Goal: Information Seeking & Learning: Find specific fact

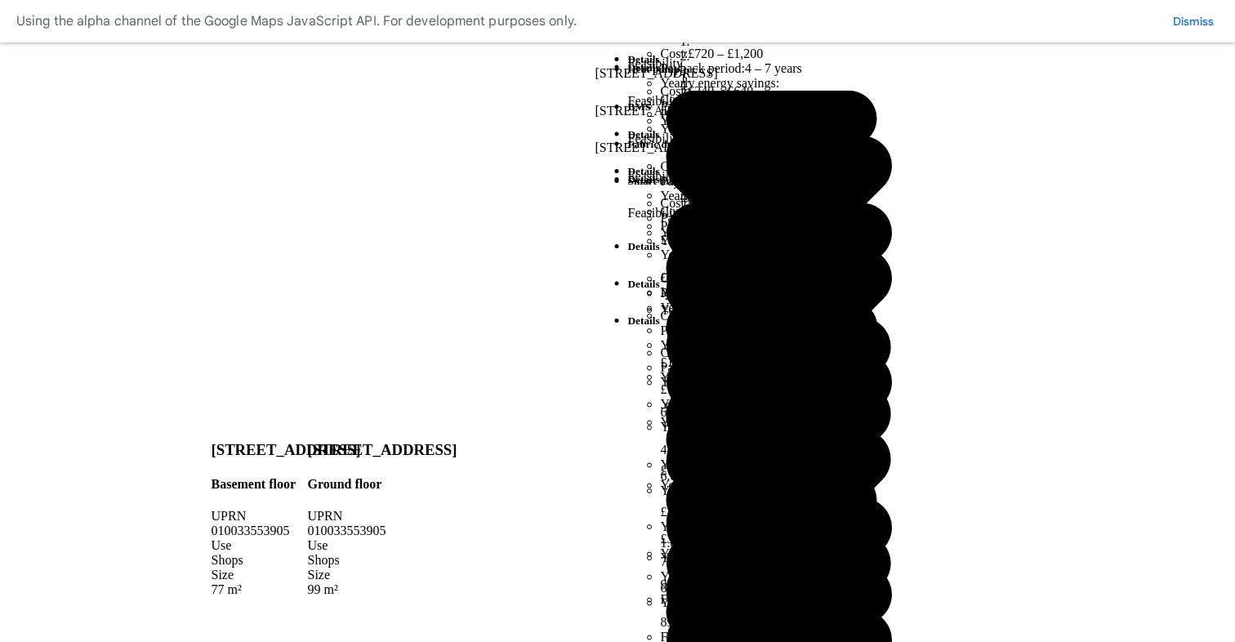
scroll to position [913, 0]
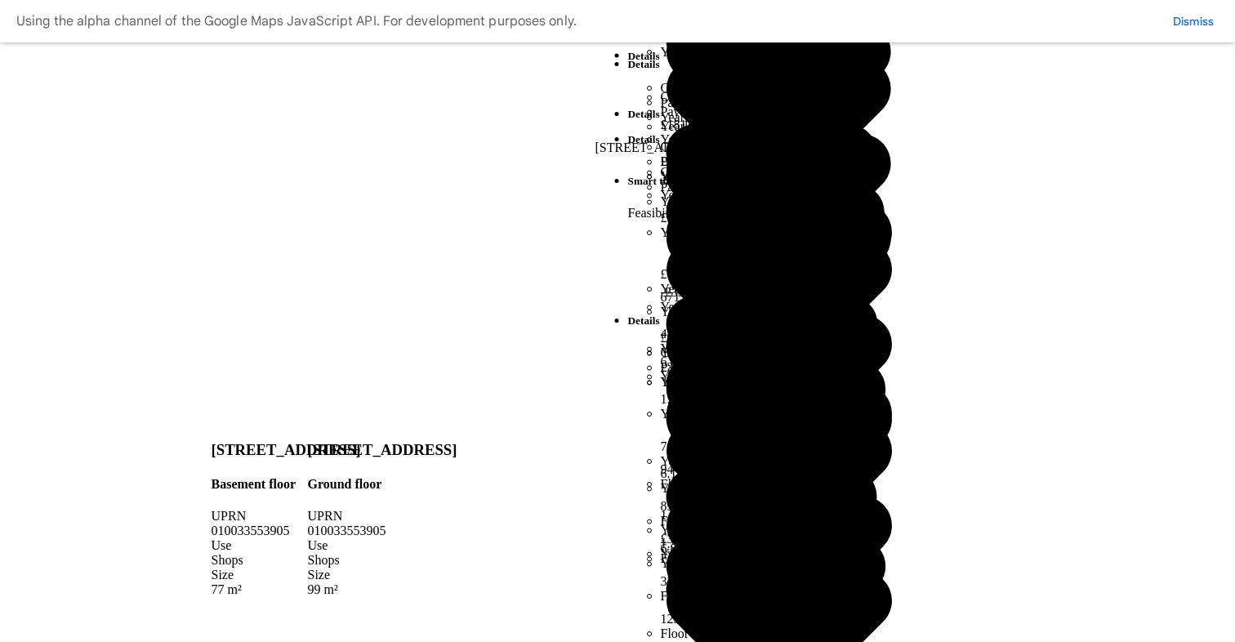
scroll to position [71, 0]
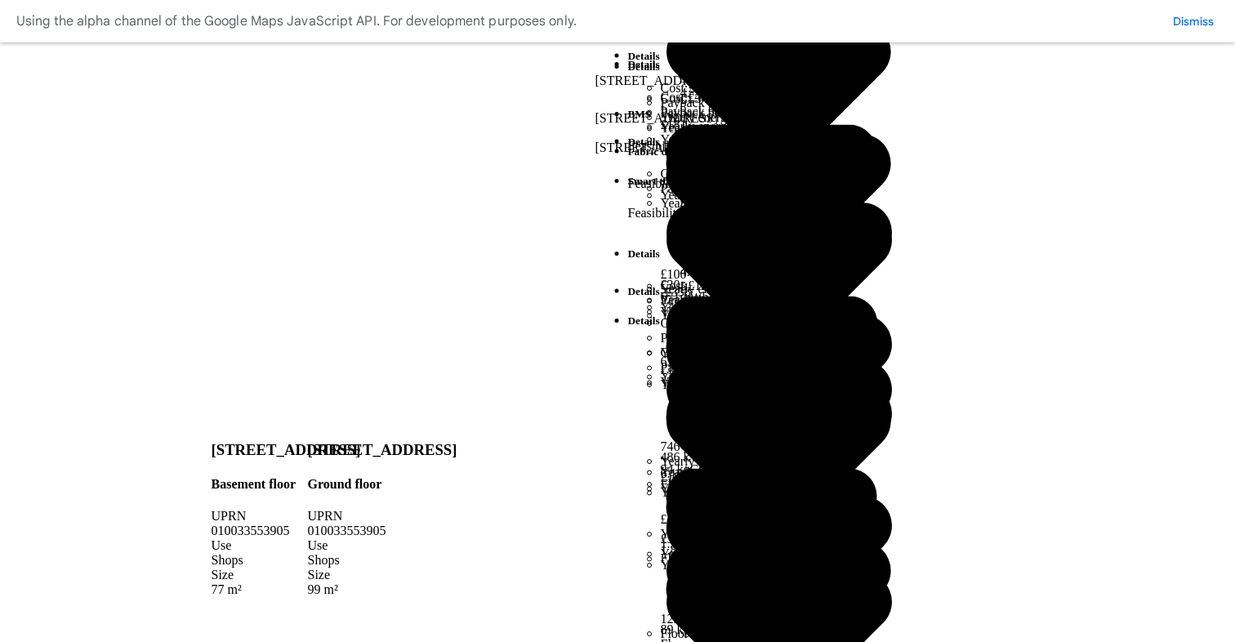
scroll to position [981, 0]
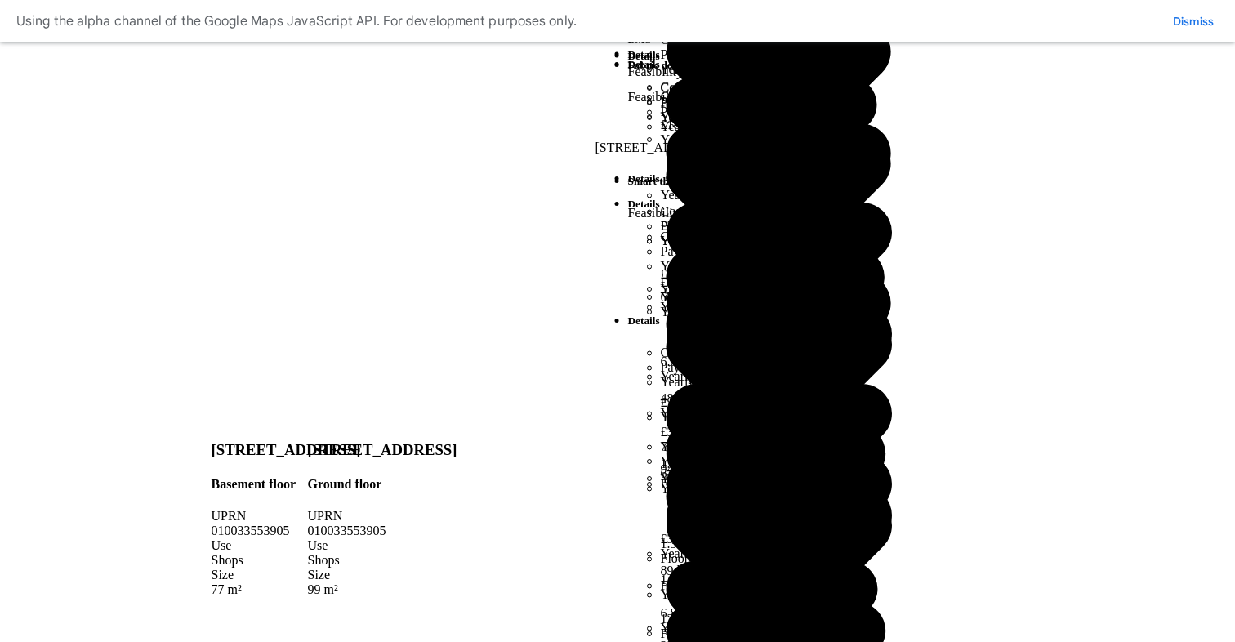
scroll to position [132, 0]
click at [0, 0] on icon "submit" at bounding box center [0, 0] width 0 height 0
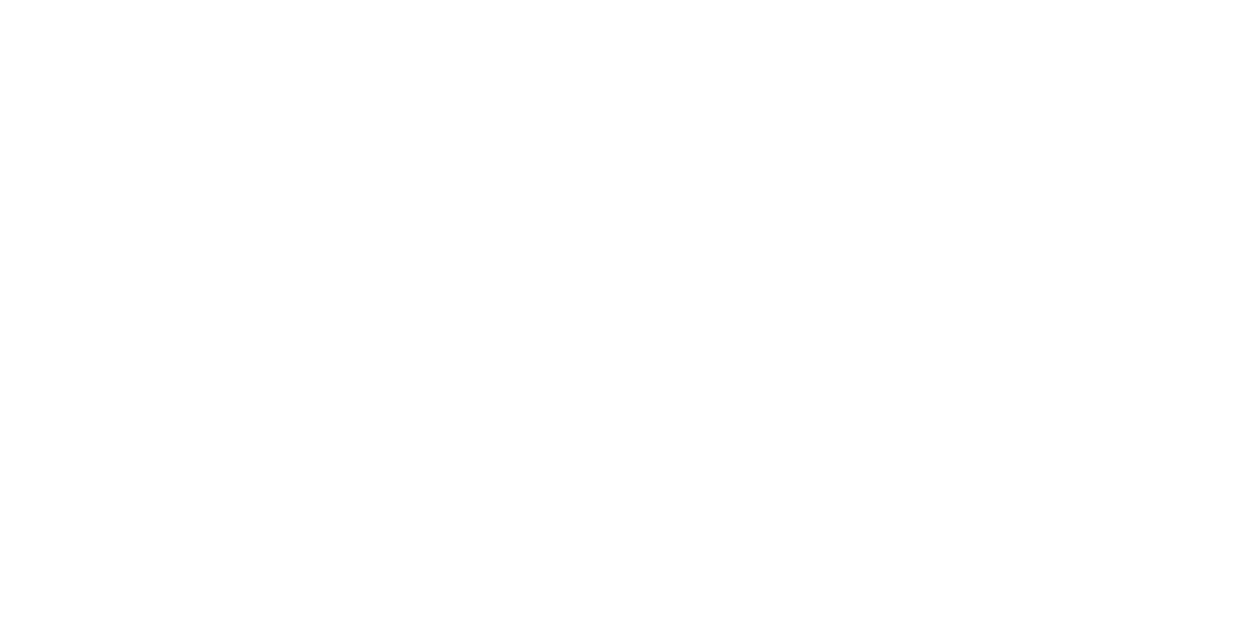
scroll to position [400, 0]
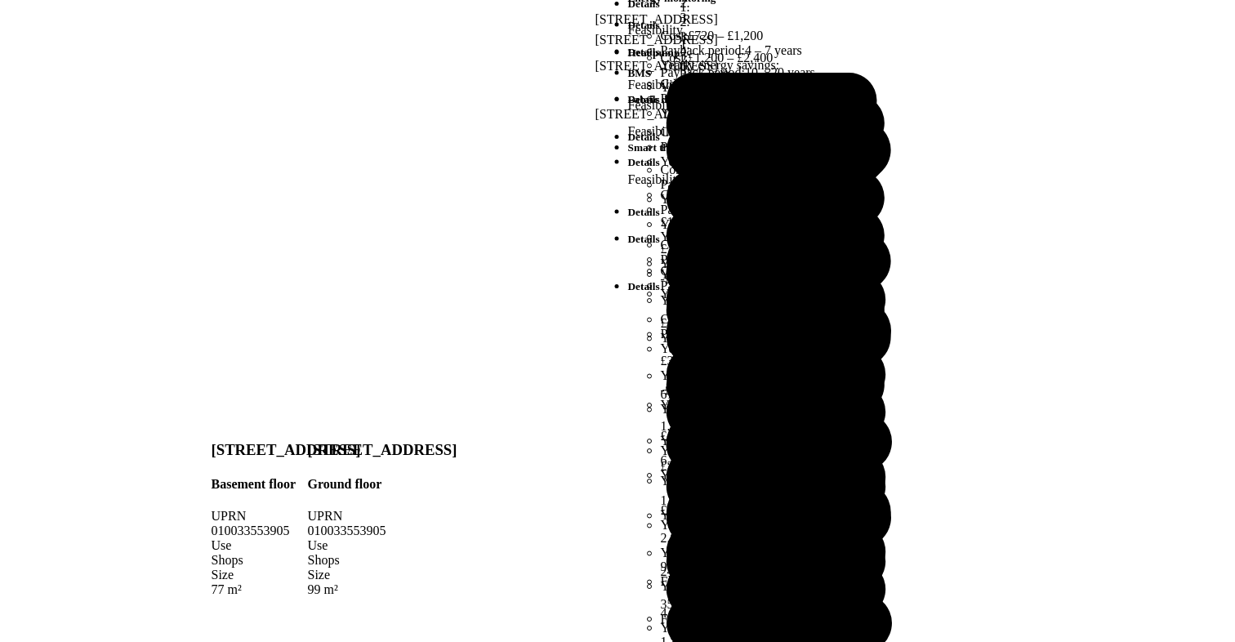
scroll to position [130, 0]
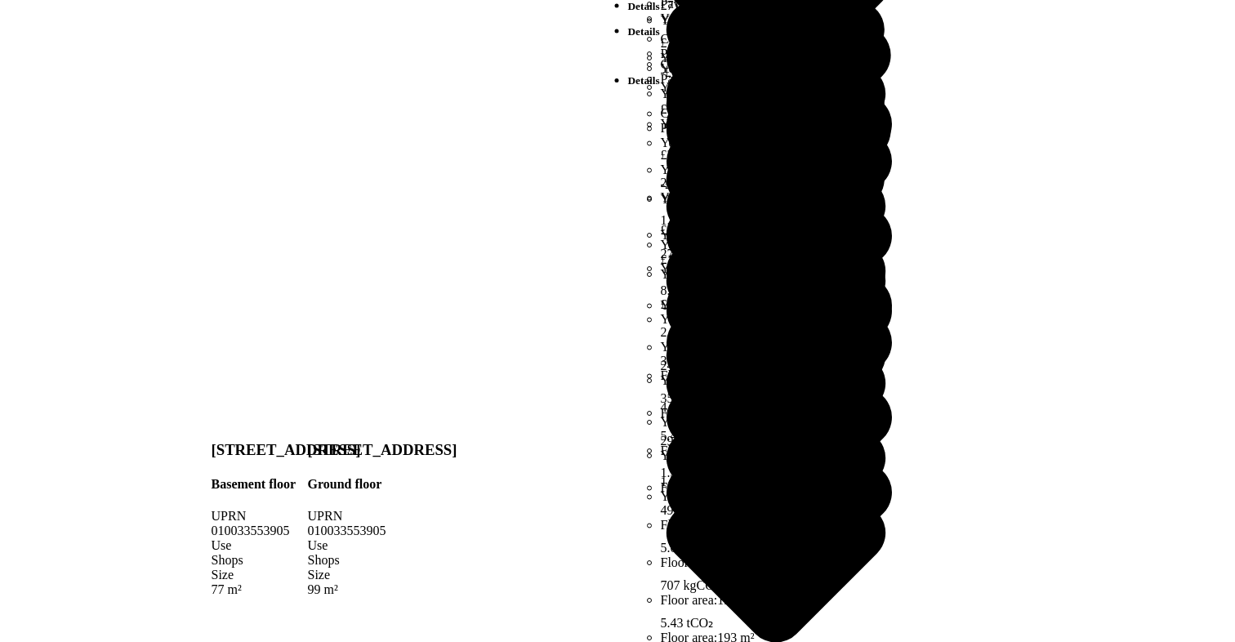
scroll to position [313, 0]
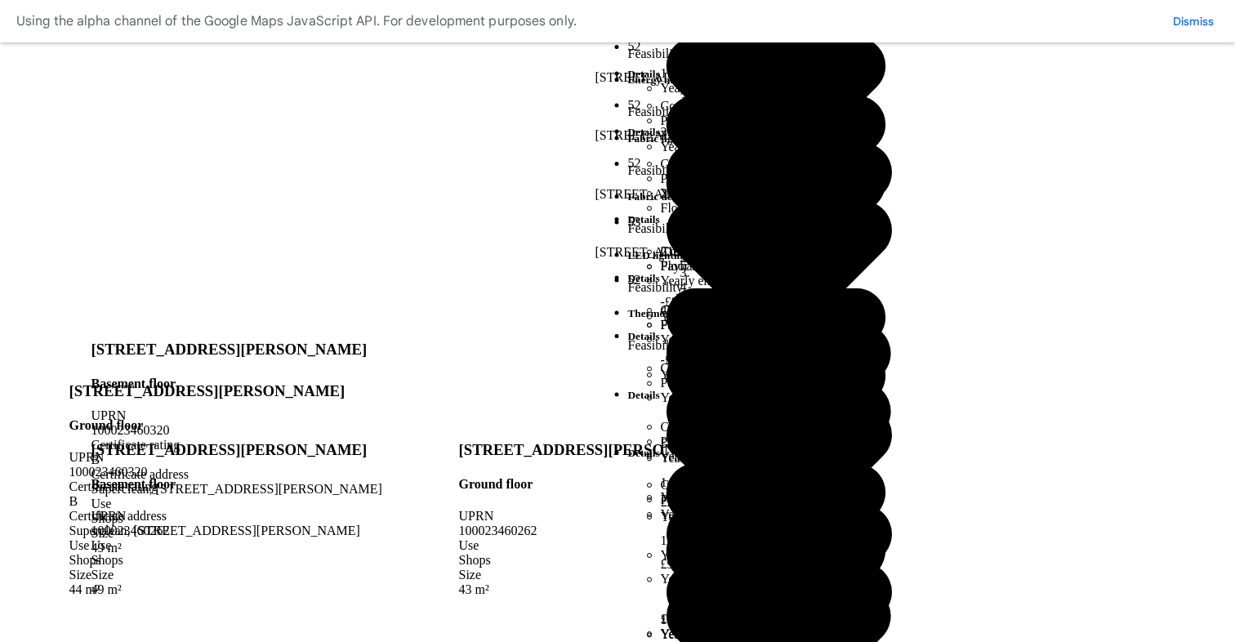
scroll to position [1298, 0]
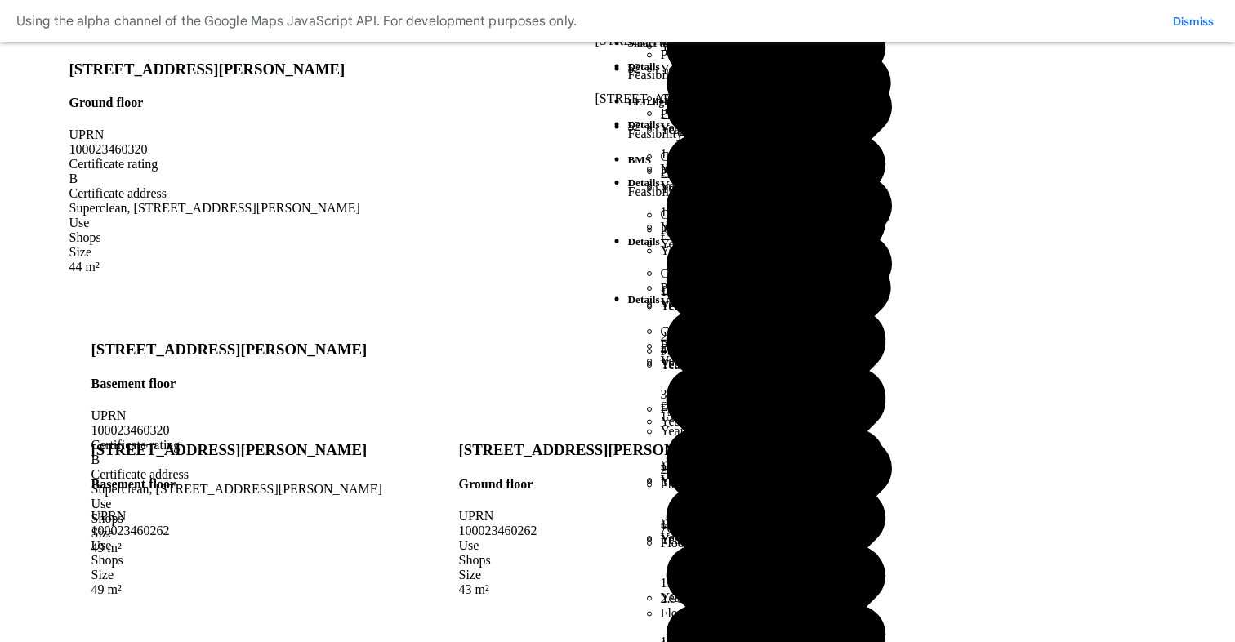
drag, startPoint x: 1029, startPoint y: 242, endPoint x: 1061, endPoint y: 266, distance: 40.8
click at [735, 524] on div "100023460262" at bounding box center [597, 531] width 276 height 15
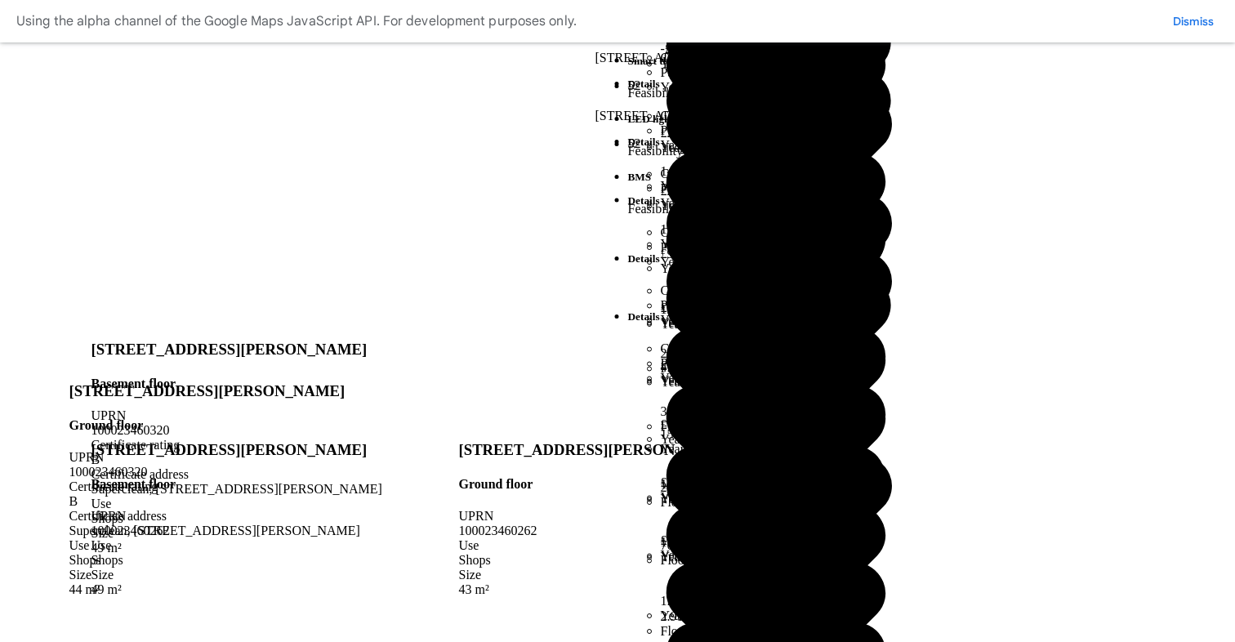
scroll to position [1208, 0]
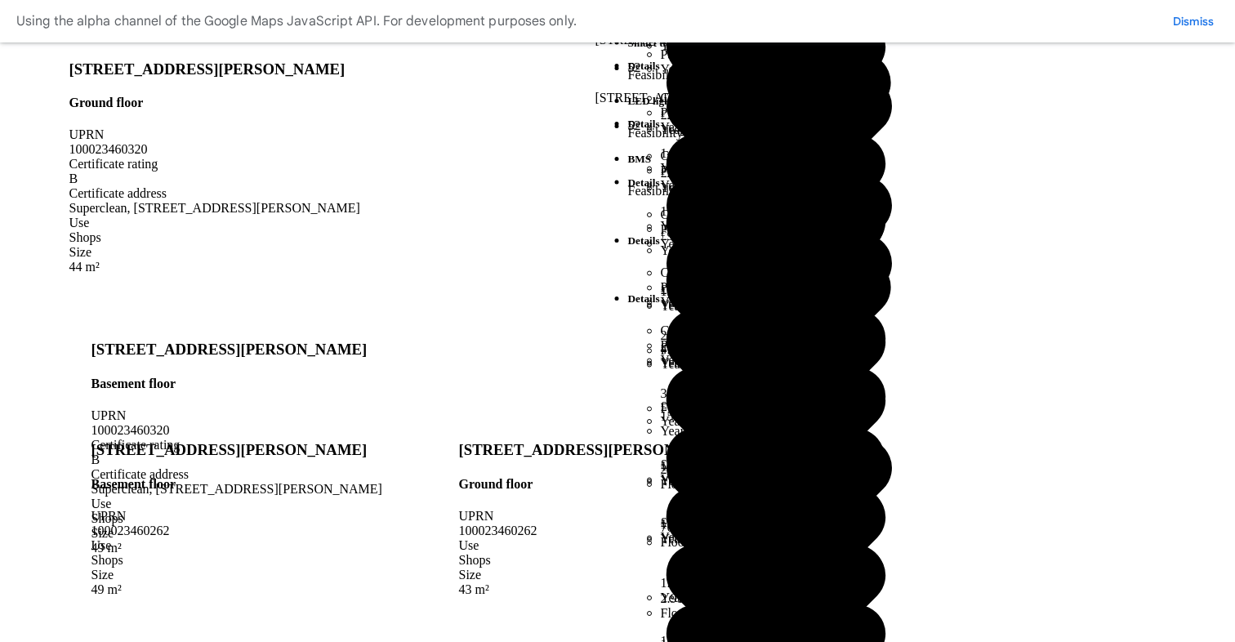
scroll to position [1298, 0]
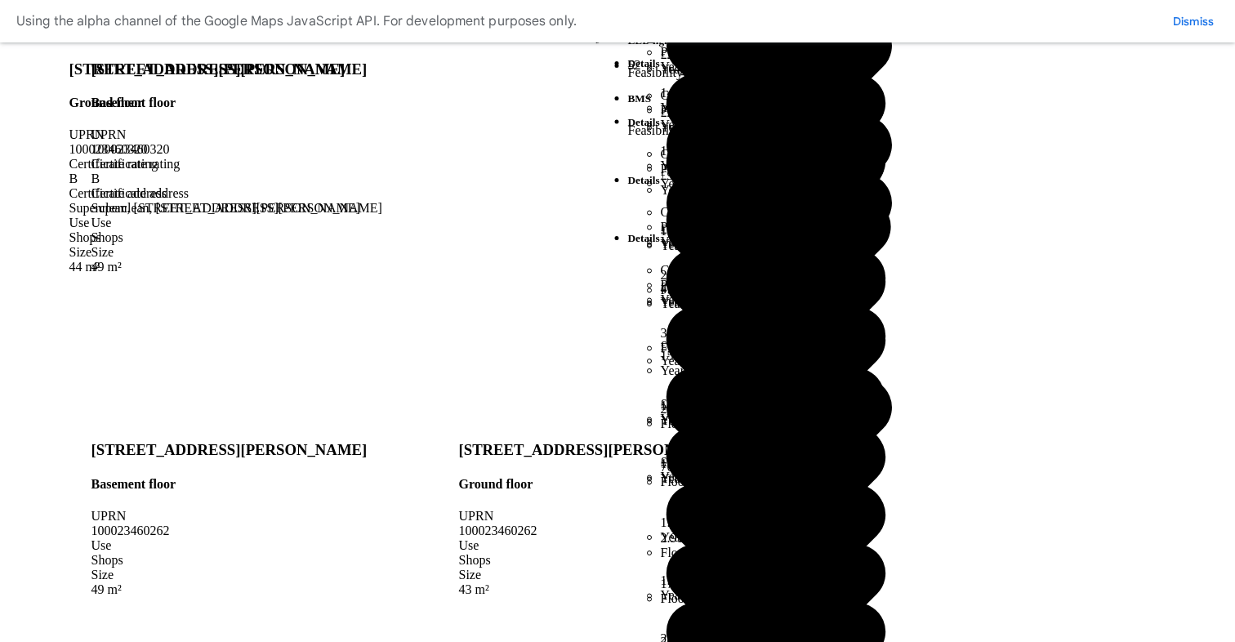
drag, startPoint x: 605, startPoint y: 382, endPoint x: 700, endPoint y: 394, distance: 96.3
copy span "100023460262"
